Goal: Task Accomplishment & Management: Use online tool/utility

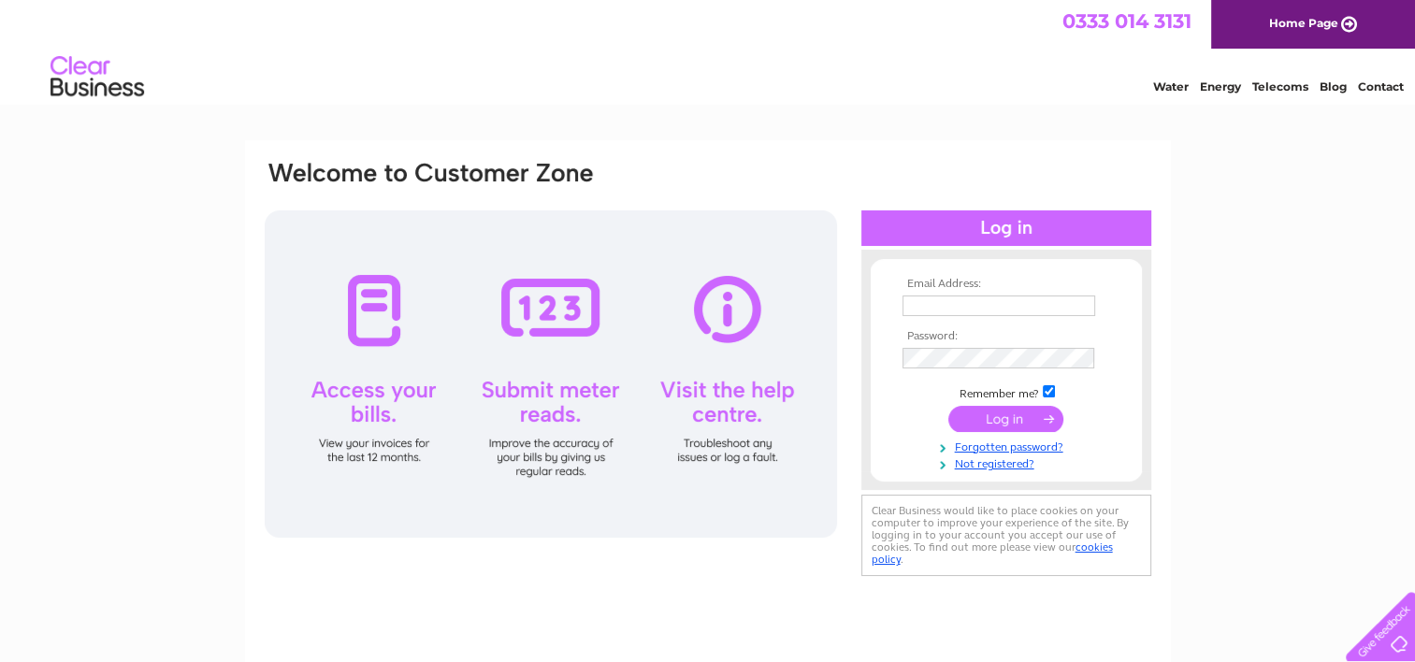
type input "craigmoorellis@tiscali.co.uk"
click at [996, 418] on input "submit" at bounding box center [1005, 419] width 115 height 26
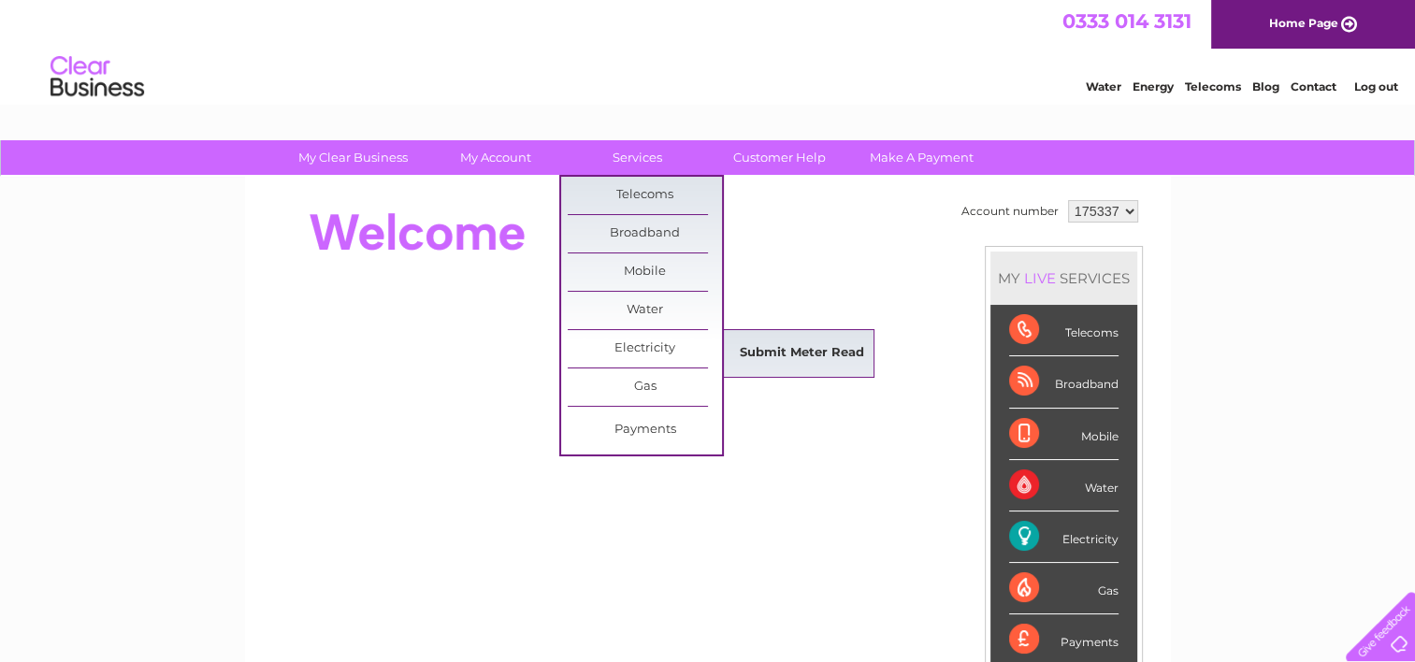
click at [815, 349] on link "Submit Meter Read" at bounding box center [802, 353] width 154 height 37
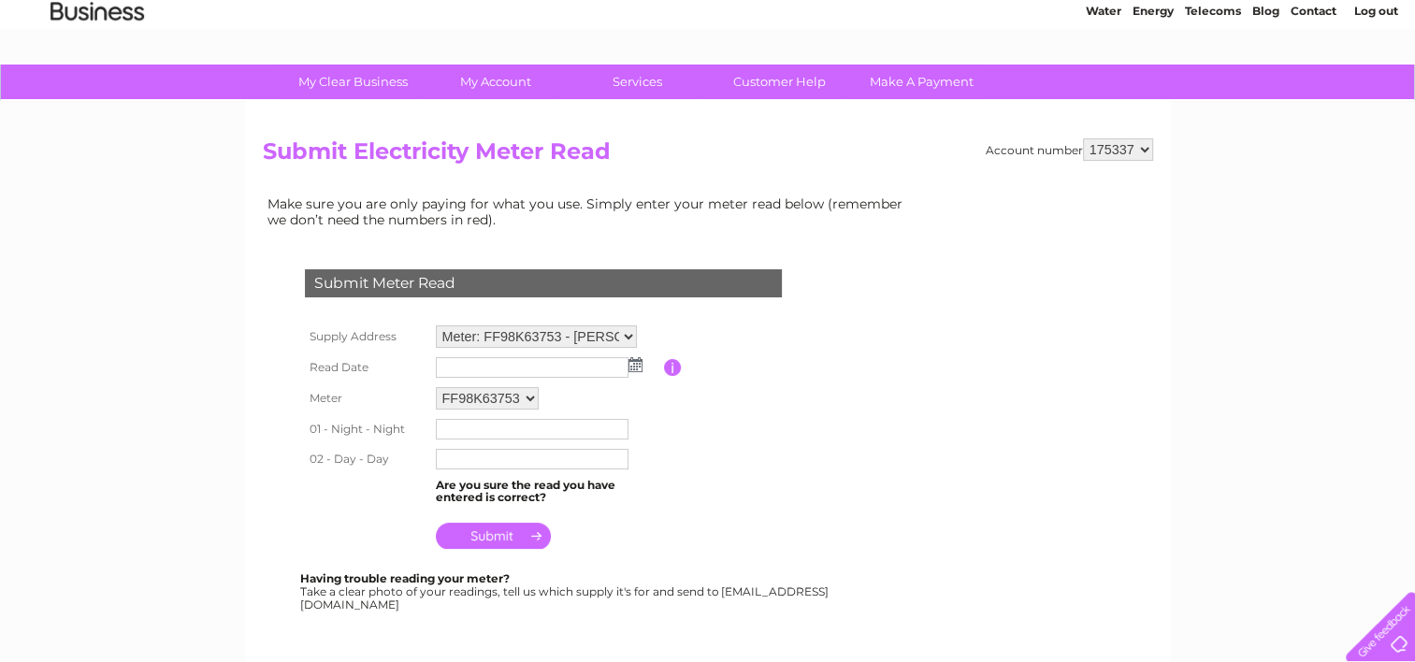
scroll to position [187, 0]
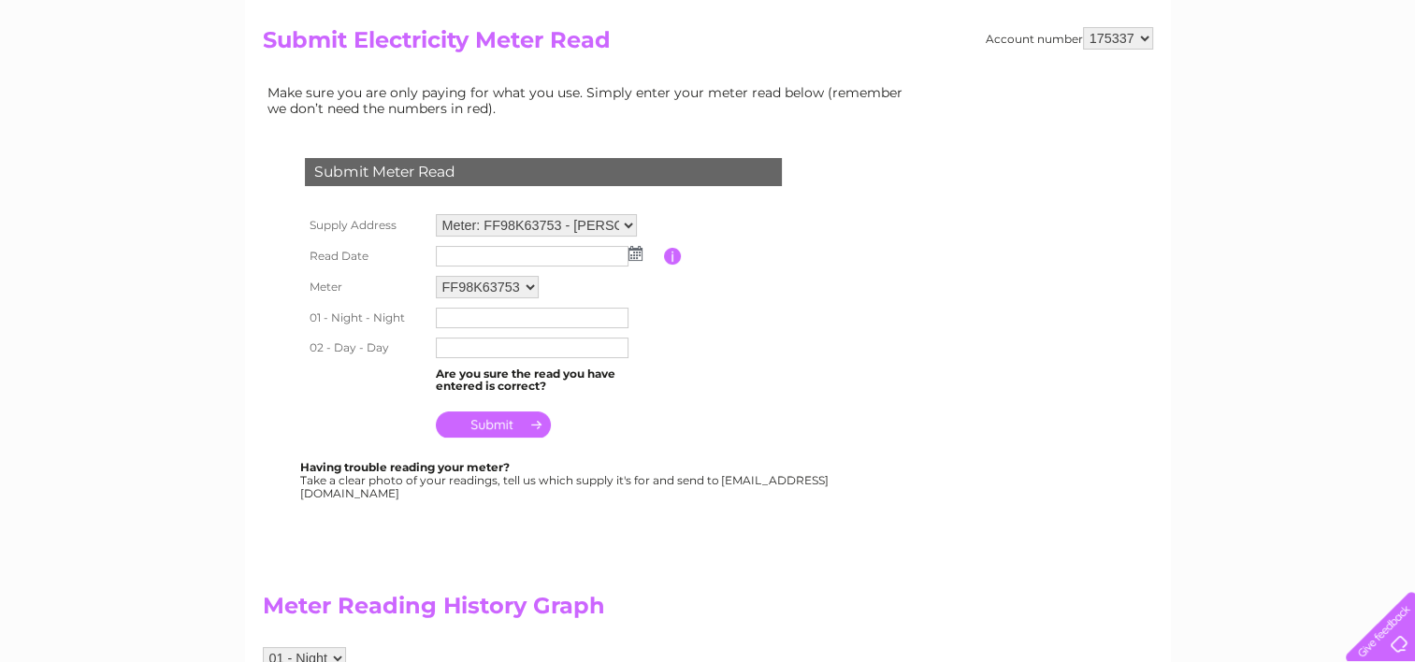
click at [638, 252] on img at bounding box center [635, 253] width 14 height 15
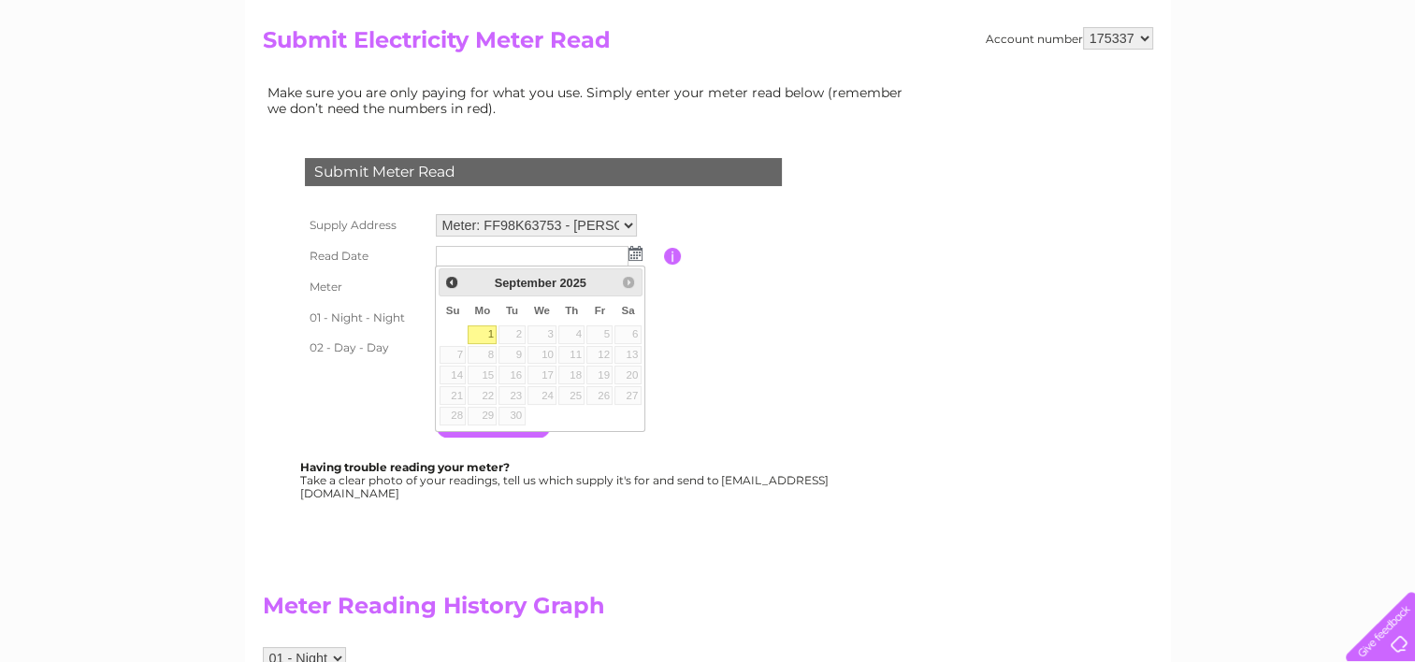
click at [481, 333] on link "1" at bounding box center [481, 334] width 29 height 19
type input "2025/09/01"
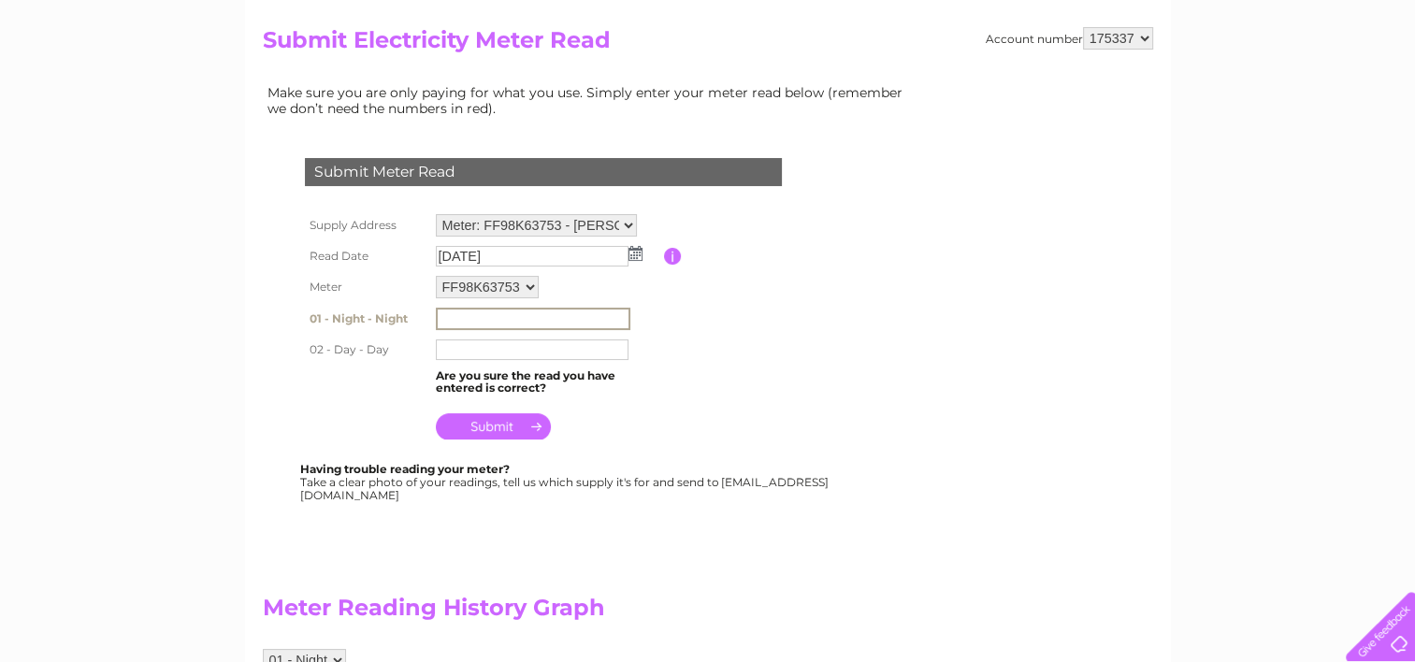
click at [452, 310] on input "text" at bounding box center [533, 319] width 194 height 22
type input "51670"
click at [456, 348] on input "text" at bounding box center [532, 349] width 193 height 21
type input "33913"
click at [503, 430] on input "submit" at bounding box center [493, 424] width 115 height 26
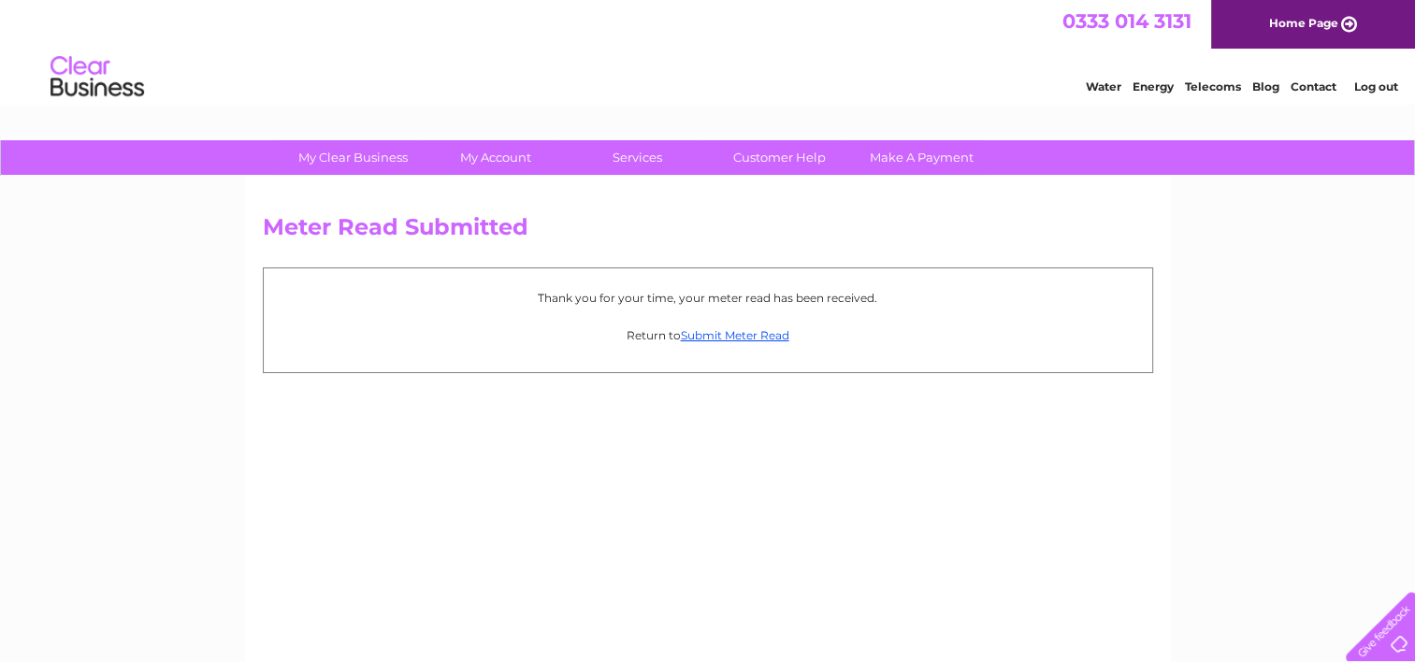
click at [1367, 88] on link "Log out" at bounding box center [1375, 86] width 44 height 14
